Goal: Information Seeking & Learning: Understand process/instructions

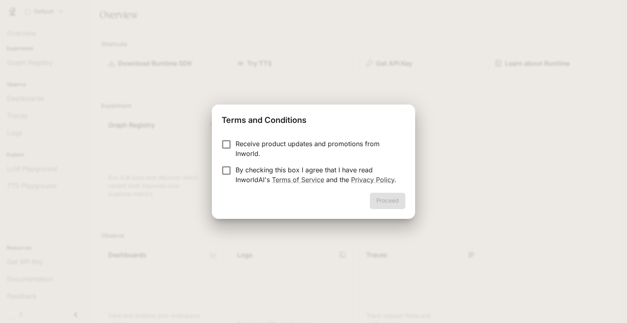
click at [319, 146] on p "Receive product updates and promotions from Inworld." at bounding box center [316, 149] width 163 height 20
click at [324, 154] on p "Receive product updates and promotions from Inworld." at bounding box center [316, 149] width 163 height 20
click at [361, 172] on p "By checking this box I agree that I have read InworldAI's Terms of Service and …" at bounding box center [316, 175] width 163 height 20
click at [379, 200] on button "Proceed" at bounding box center [388, 201] width 36 height 16
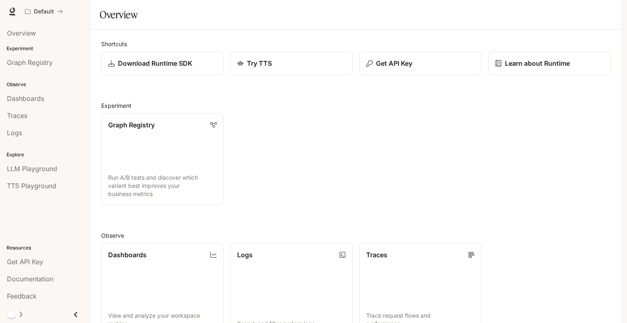
scroll to position [178, 0]
click at [52, 279] on span "Documentation" at bounding box center [30, 279] width 47 height 10
